Goal: Find specific page/section: Find specific page/section

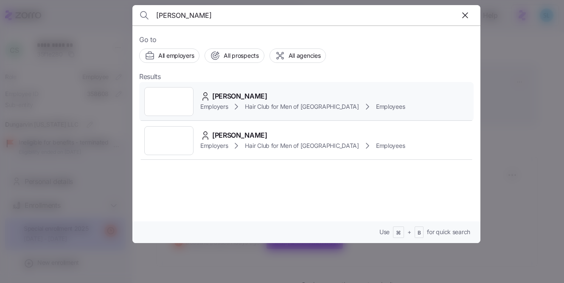
type input "[PERSON_NAME]"
click at [240, 88] on div "[PERSON_NAME] Employers Hair Club for Men of [GEOGRAPHIC_DATA] Employees" at bounding box center [306, 101] width 335 height 39
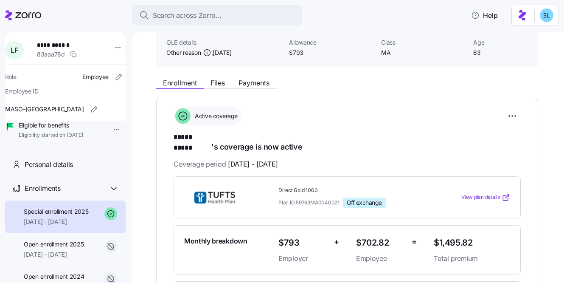
scroll to position [63, 0]
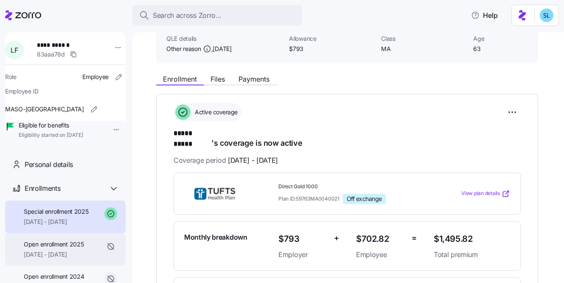
click at [80, 259] on span "[DATE] - [DATE]" at bounding box center [54, 254] width 60 height 8
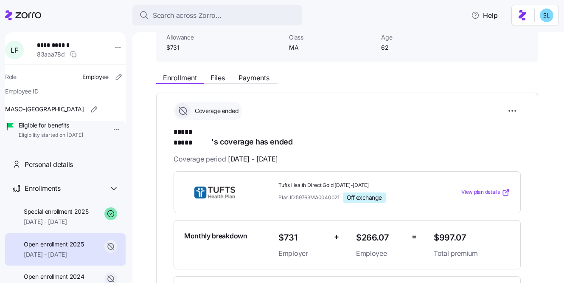
scroll to position [64, 0]
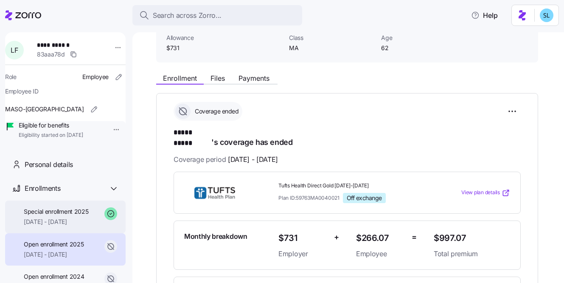
click at [68, 226] on div "Special enrollment 2025 [DATE] - [DATE]" at bounding box center [56, 216] width 65 height 19
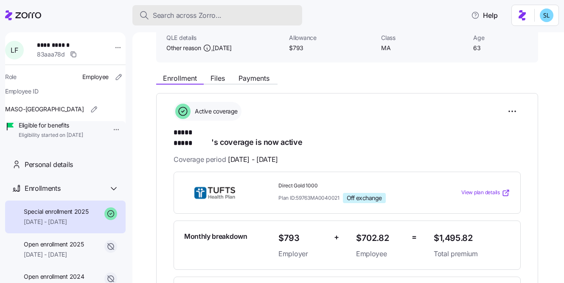
click at [223, 17] on div "Search across Zorro..." at bounding box center [217, 15] width 156 height 11
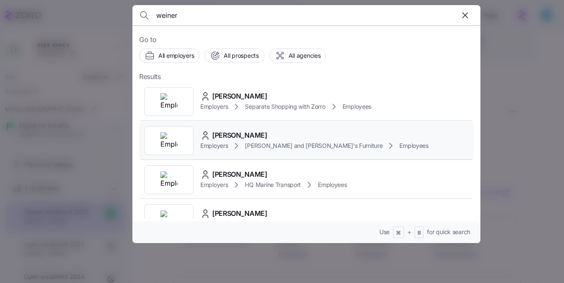
type input "weiner"
click at [285, 125] on div "[PERSON_NAME] Employers [PERSON_NAME] and [PERSON_NAME]'s Furniture Employees" at bounding box center [306, 140] width 335 height 39
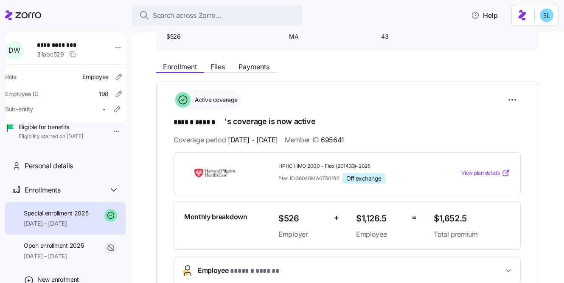
scroll to position [75, 0]
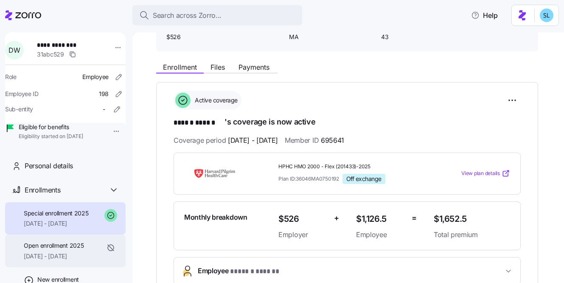
click at [76, 260] on span "[DATE] - [DATE]" at bounding box center [54, 256] width 60 height 8
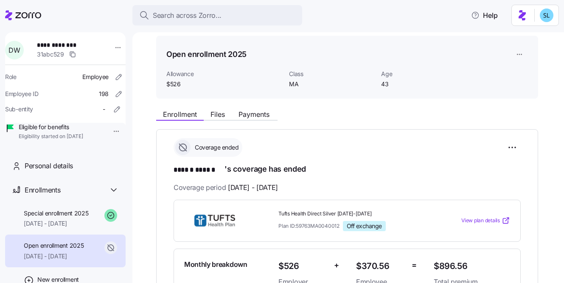
scroll to position [68, 0]
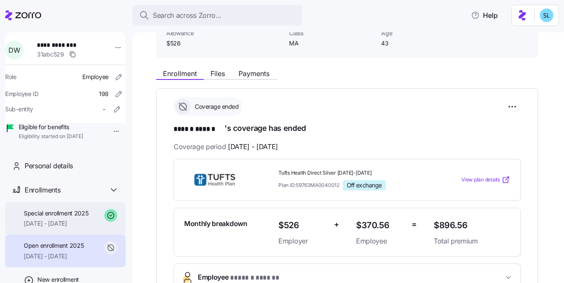
click at [77, 228] on span "[DATE] - [DATE]" at bounding box center [56, 223] width 65 height 8
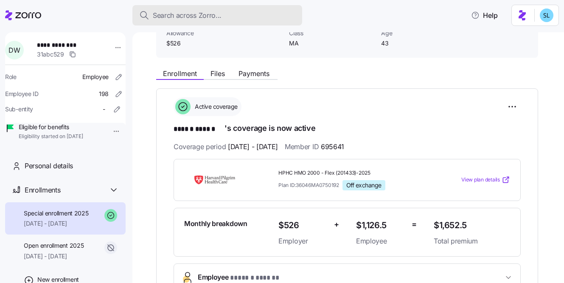
click at [224, 7] on button "Search across Zorro..." at bounding box center [217, 15] width 170 height 20
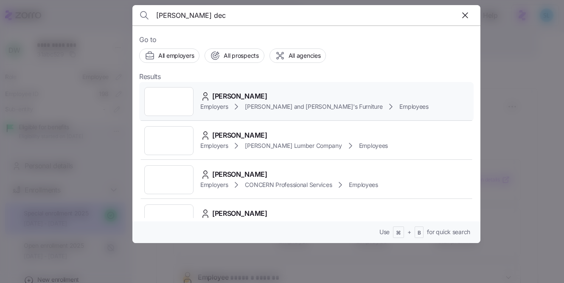
type input "[PERSON_NAME] dec"
click at [245, 87] on div "[PERSON_NAME] Employers [PERSON_NAME] and [PERSON_NAME]'s Furniture Employees" at bounding box center [306, 101] width 335 height 39
